Goal: Task Accomplishment & Management: Manage account settings

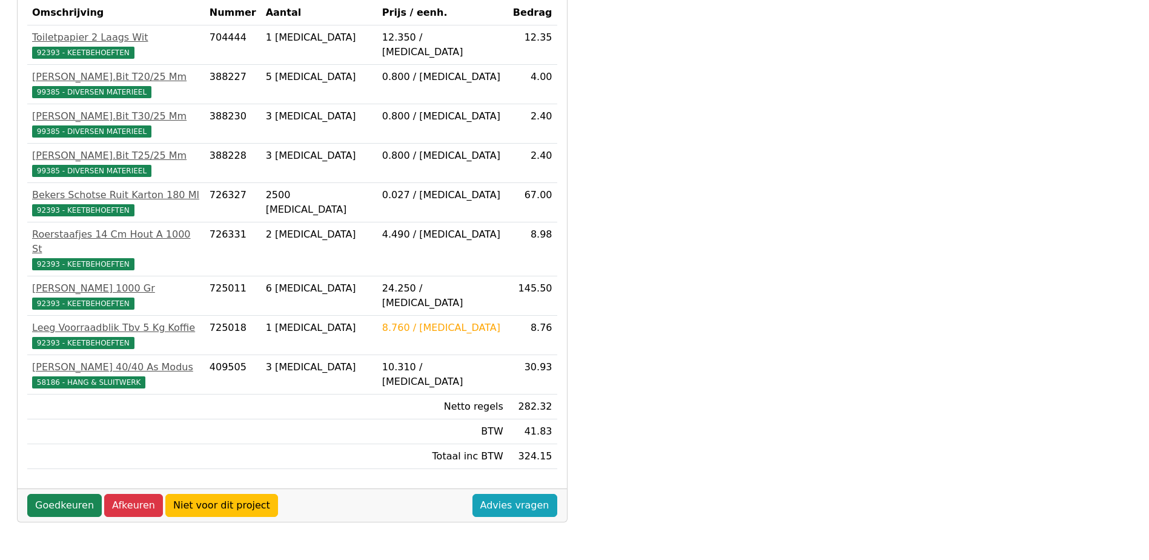
scroll to position [242, 0]
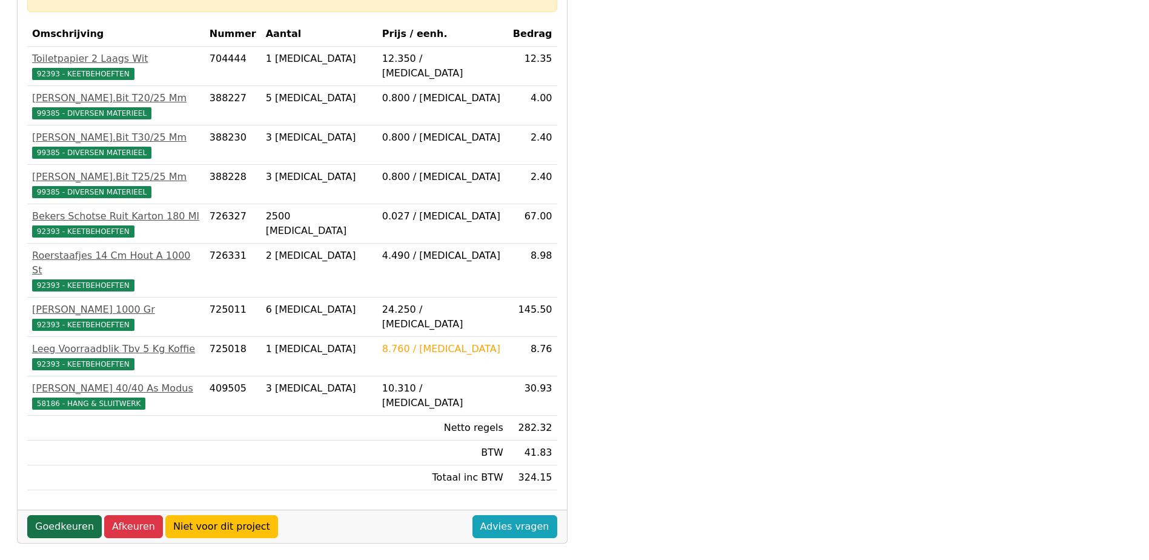
click at [56, 515] on link "Goedkeuren" at bounding box center [64, 526] width 75 height 23
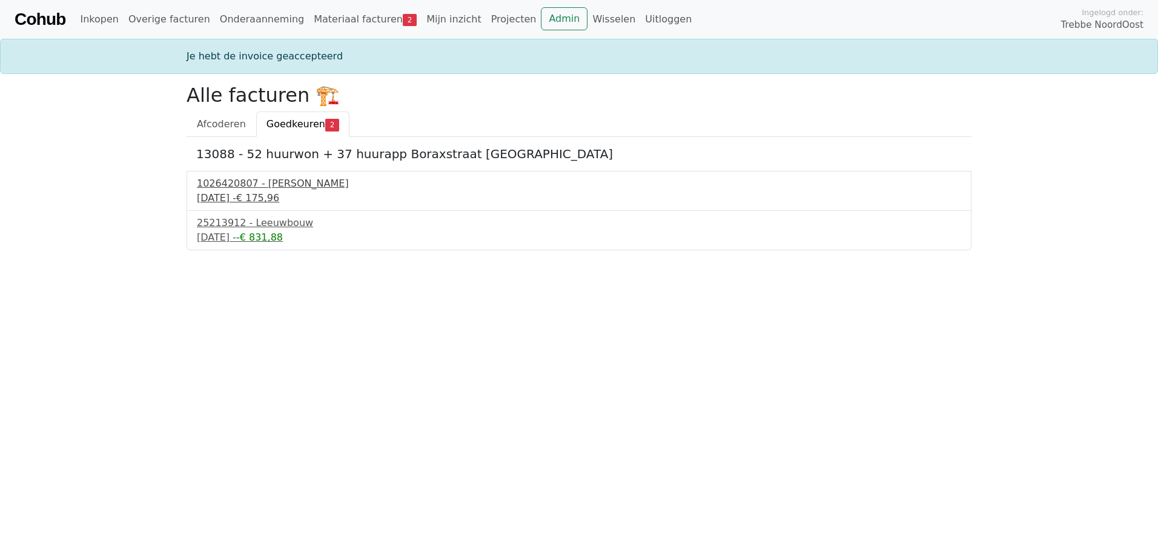
click at [247, 192] on div "15 september 2025 - € 175,96" at bounding box center [579, 198] width 765 height 15
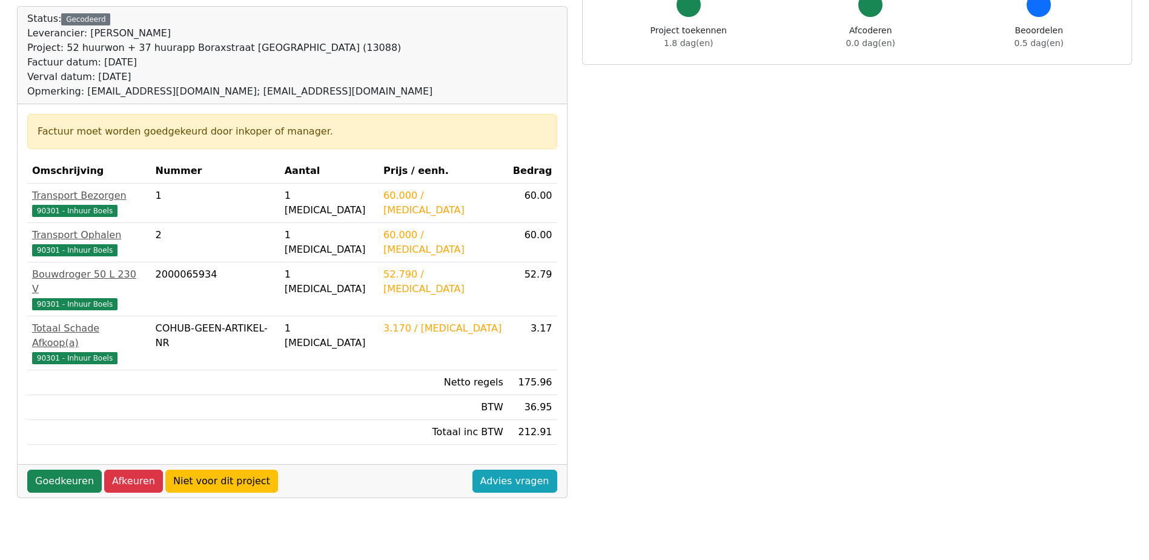
scroll to position [121, 0]
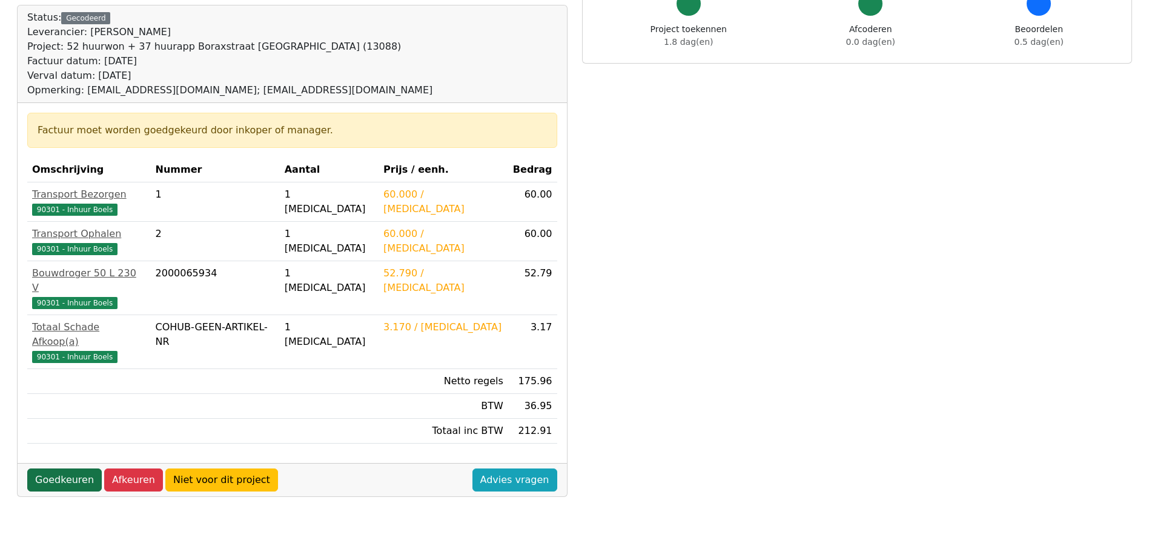
click at [53, 468] on link "Goedkeuren" at bounding box center [64, 479] width 75 height 23
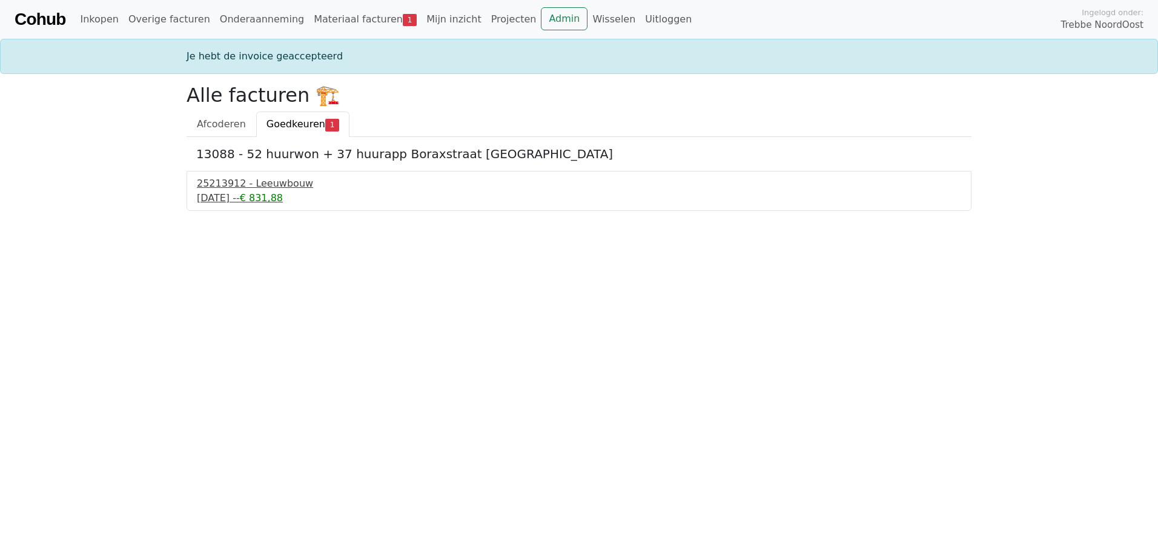
click at [247, 189] on div "25213912 - Leeuwbouw" at bounding box center [579, 183] width 765 height 15
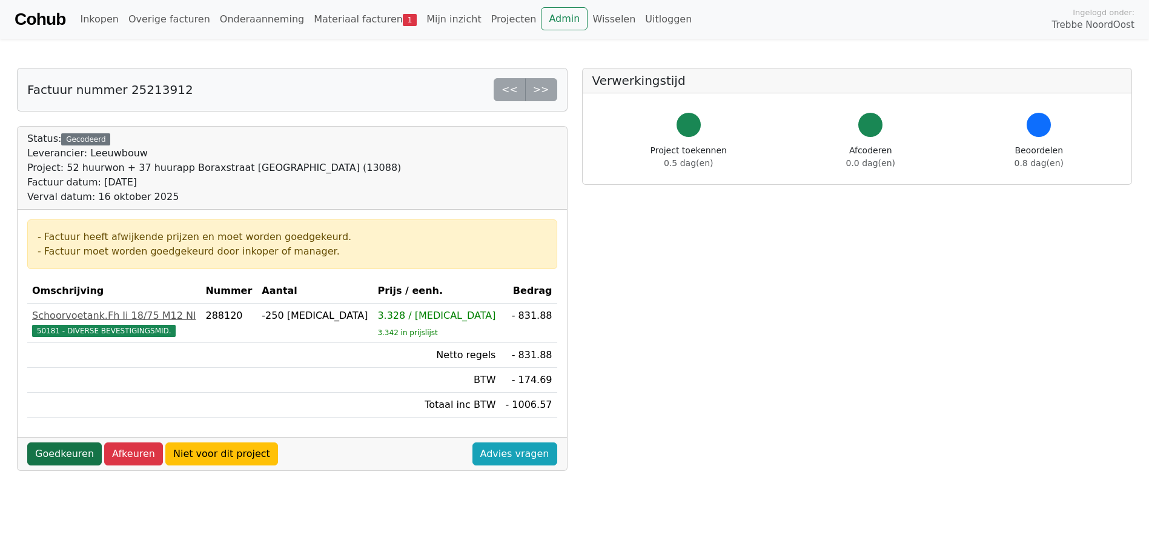
click at [48, 458] on link "Goedkeuren" at bounding box center [64, 453] width 75 height 23
